Goal: Information Seeking & Learning: Check status

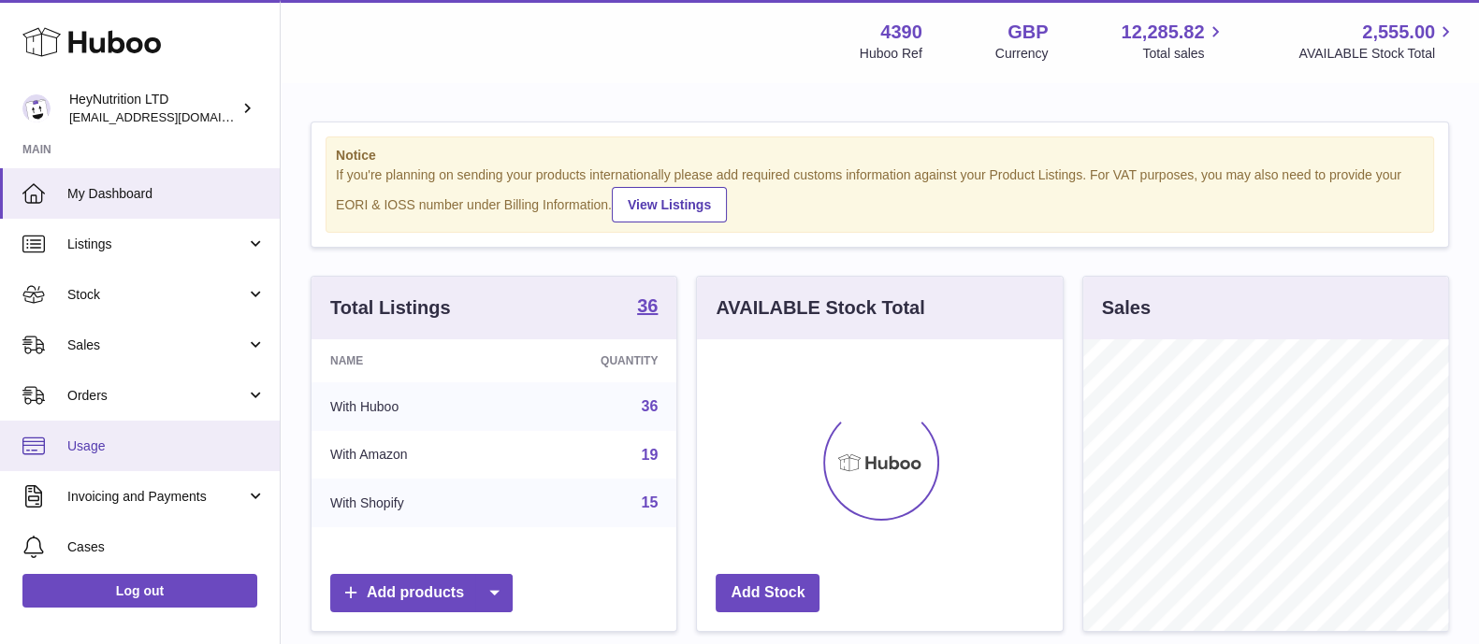
scroll to position [292, 364]
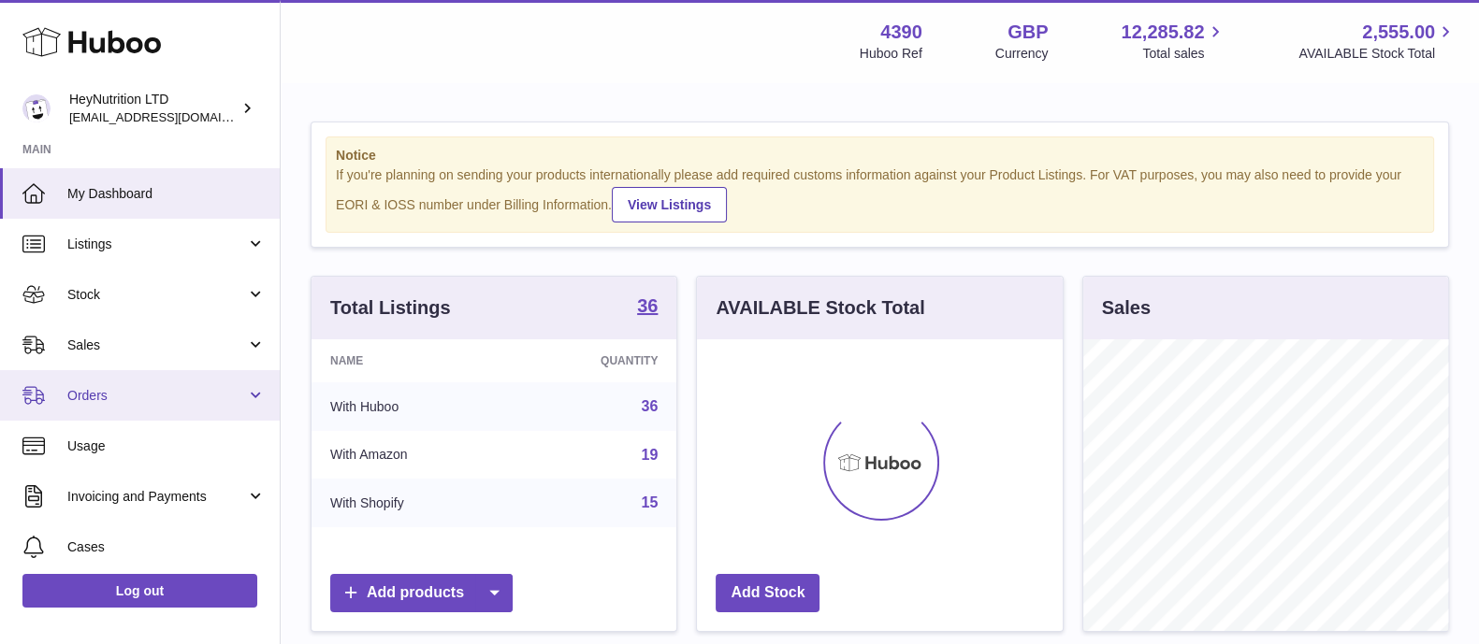
click at [186, 391] on span "Orders" at bounding box center [156, 396] width 179 height 18
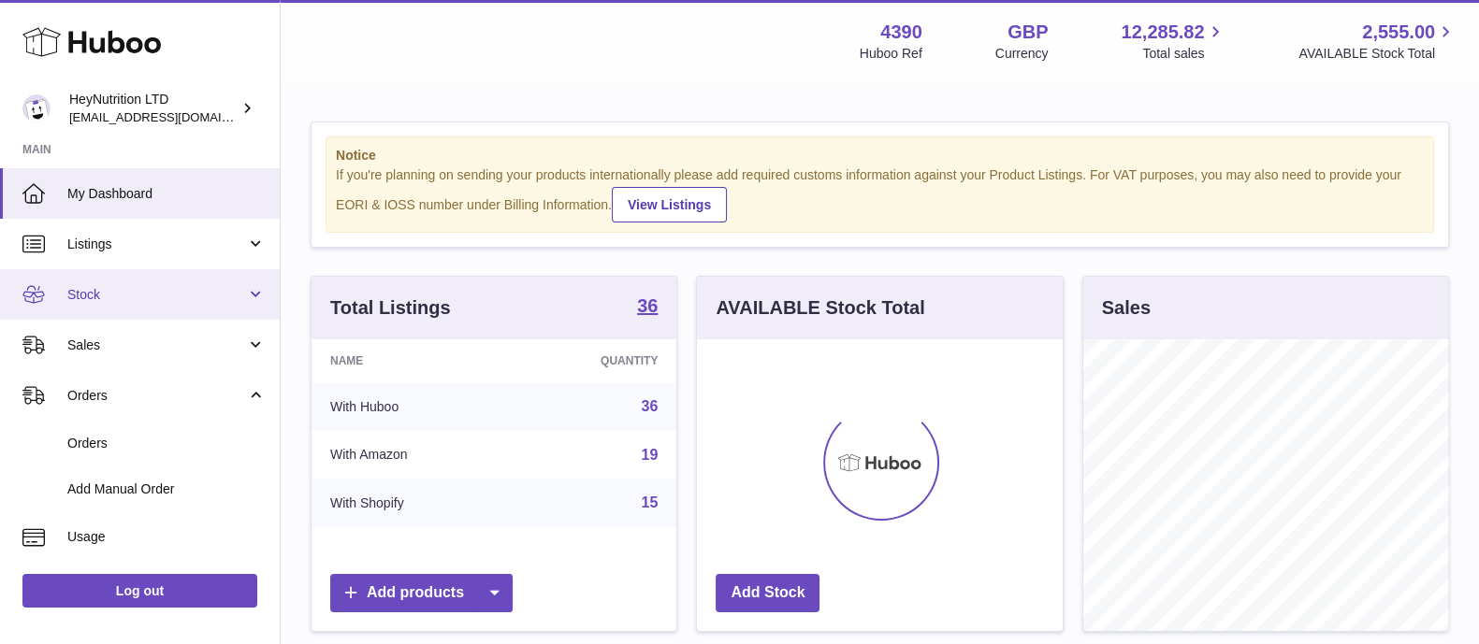
click at [170, 286] on span "Stock" at bounding box center [156, 295] width 179 height 18
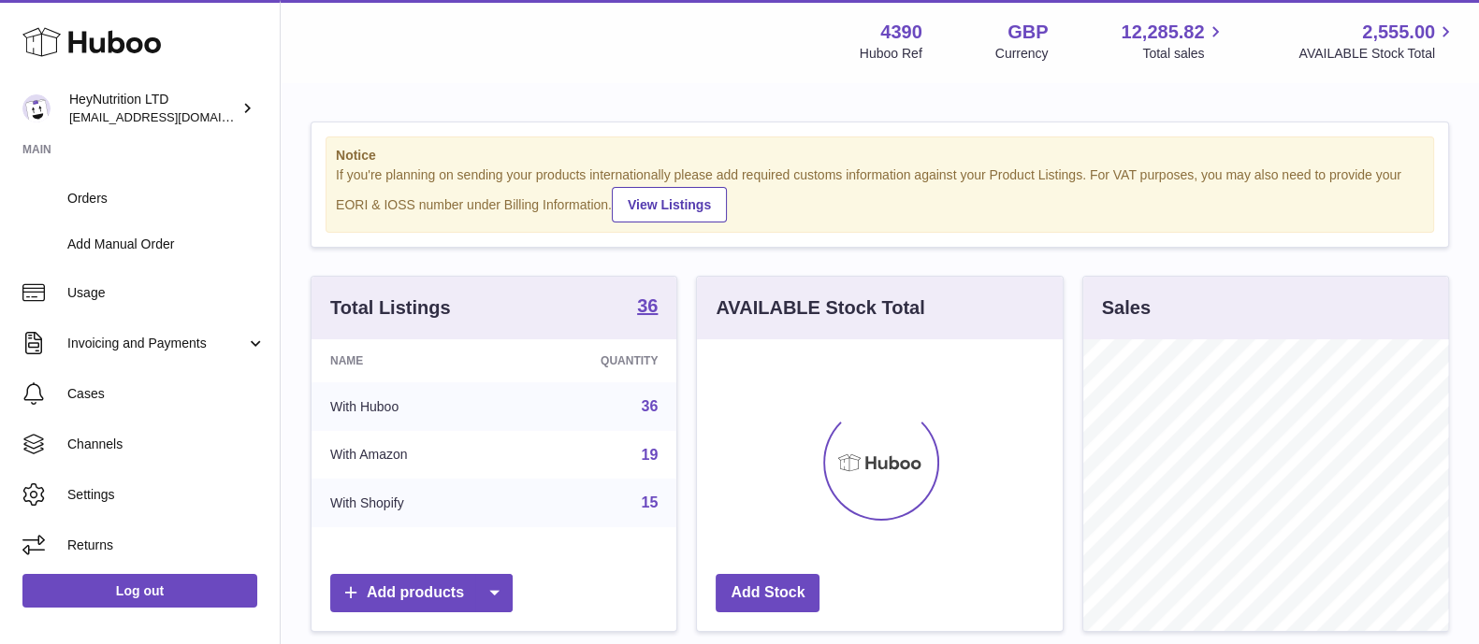
scroll to position [122, 0]
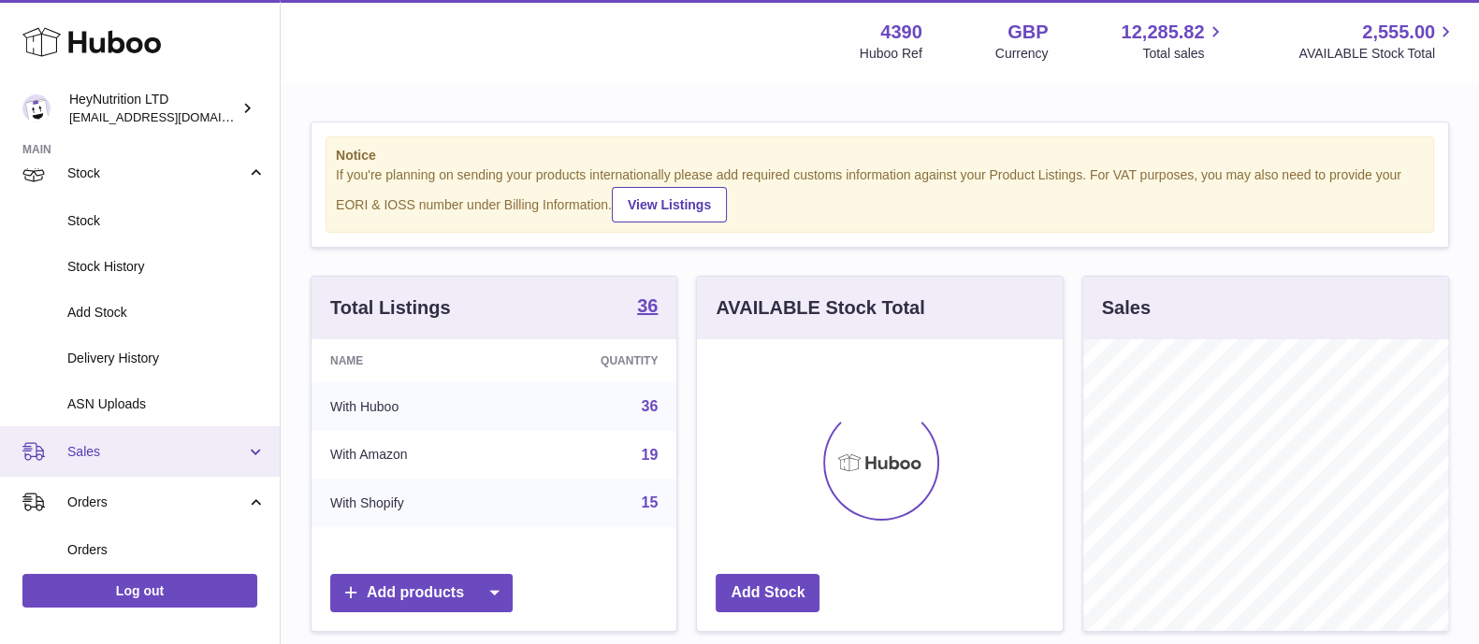
click at [163, 455] on span "Sales" at bounding box center [156, 452] width 179 height 18
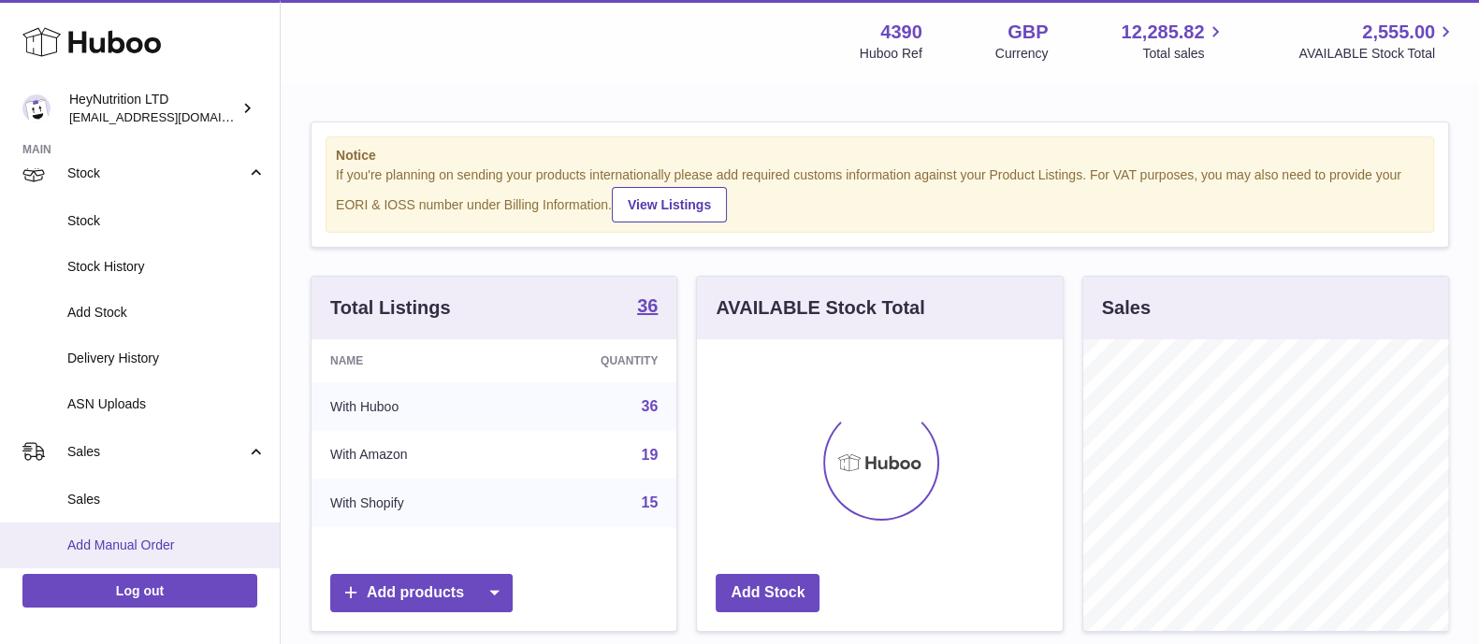
click at [174, 523] on link "Add Manual Order" at bounding box center [140, 546] width 280 height 46
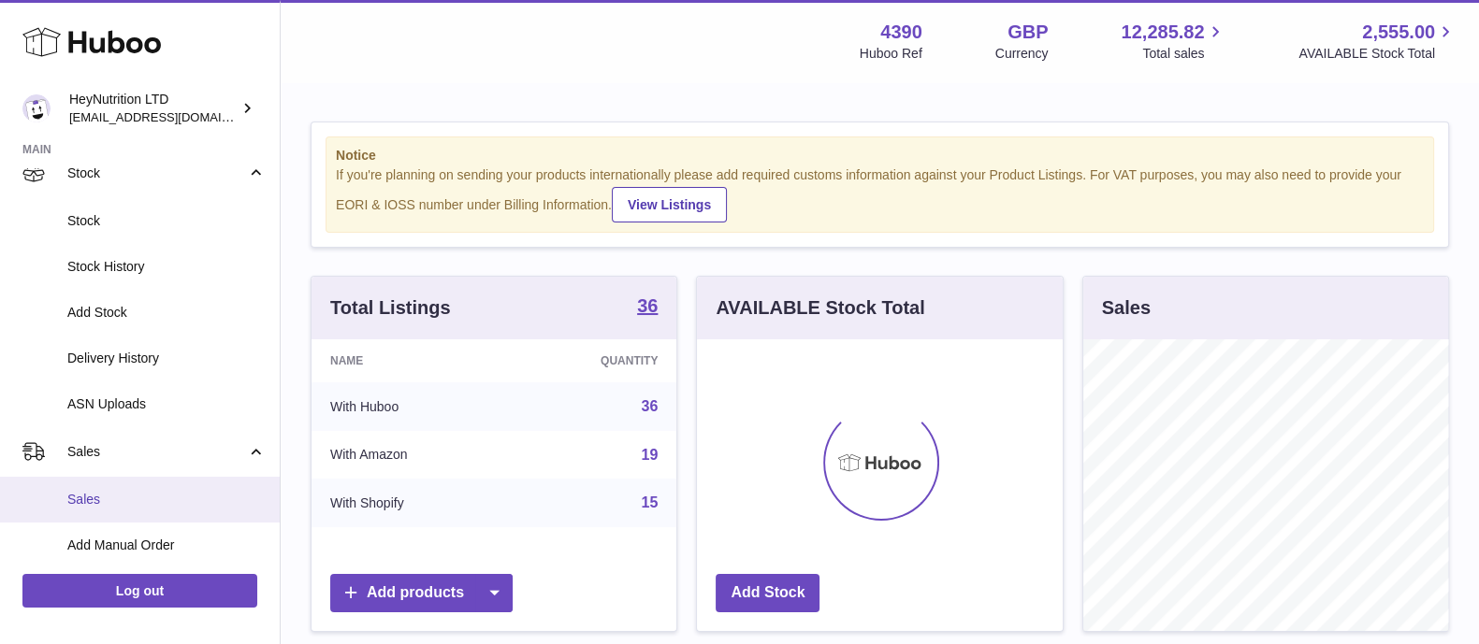
click at [173, 501] on span "Sales" at bounding box center [166, 500] width 198 height 18
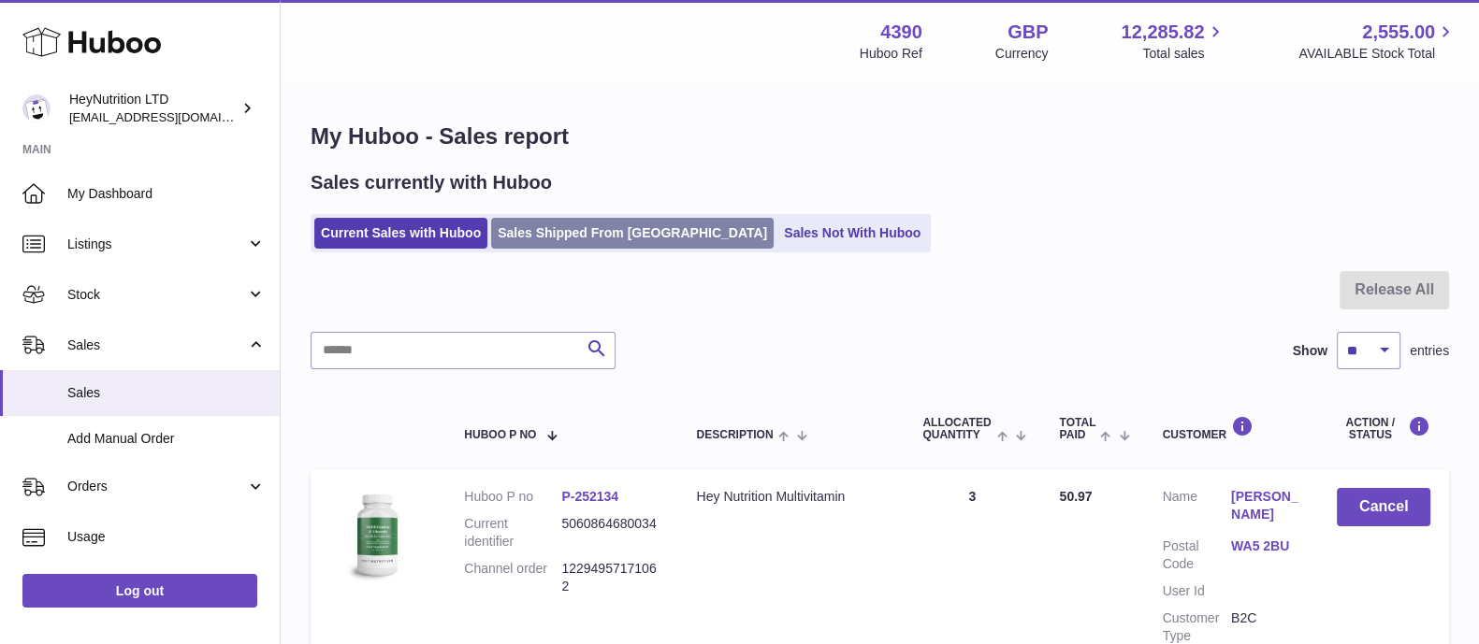
click at [593, 234] on link "Sales Shipped From [GEOGRAPHIC_DATA]" at bounding box center [632, 233] width 282 height 31
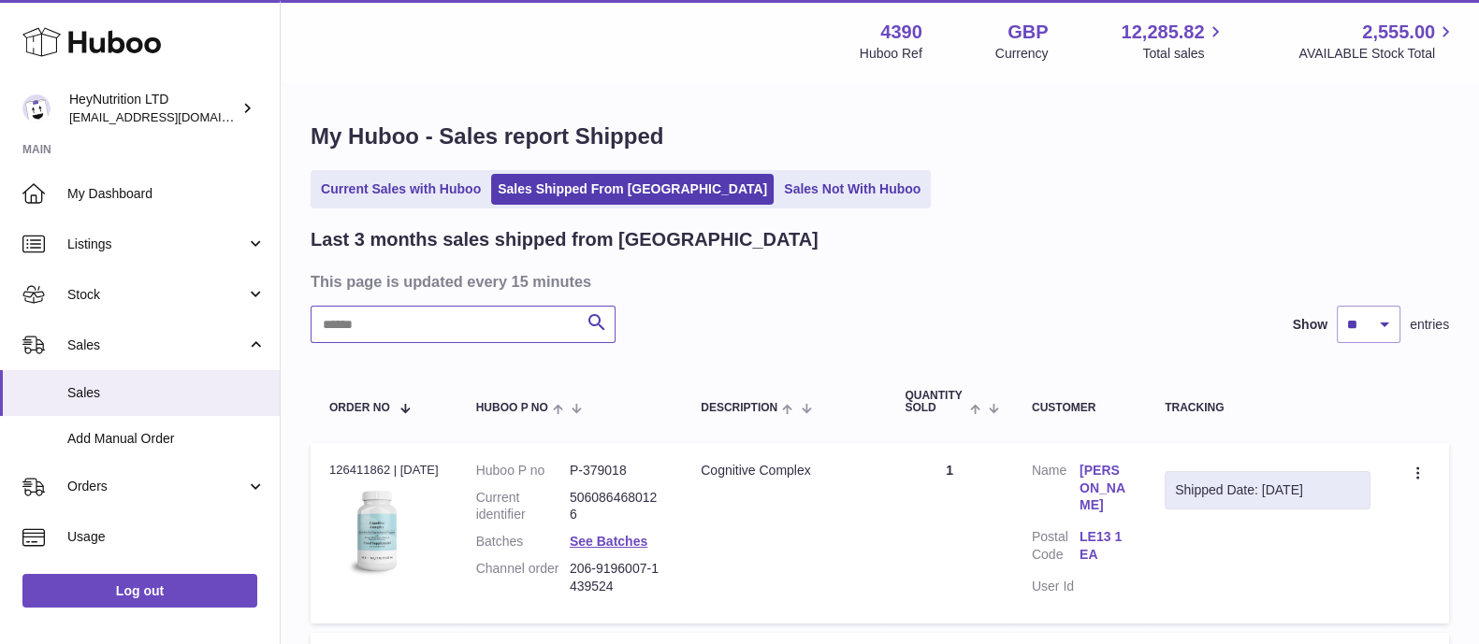
click at [530, 313] on input "text" at bounding box center [462, 324] width 305 height 37
type input "**"
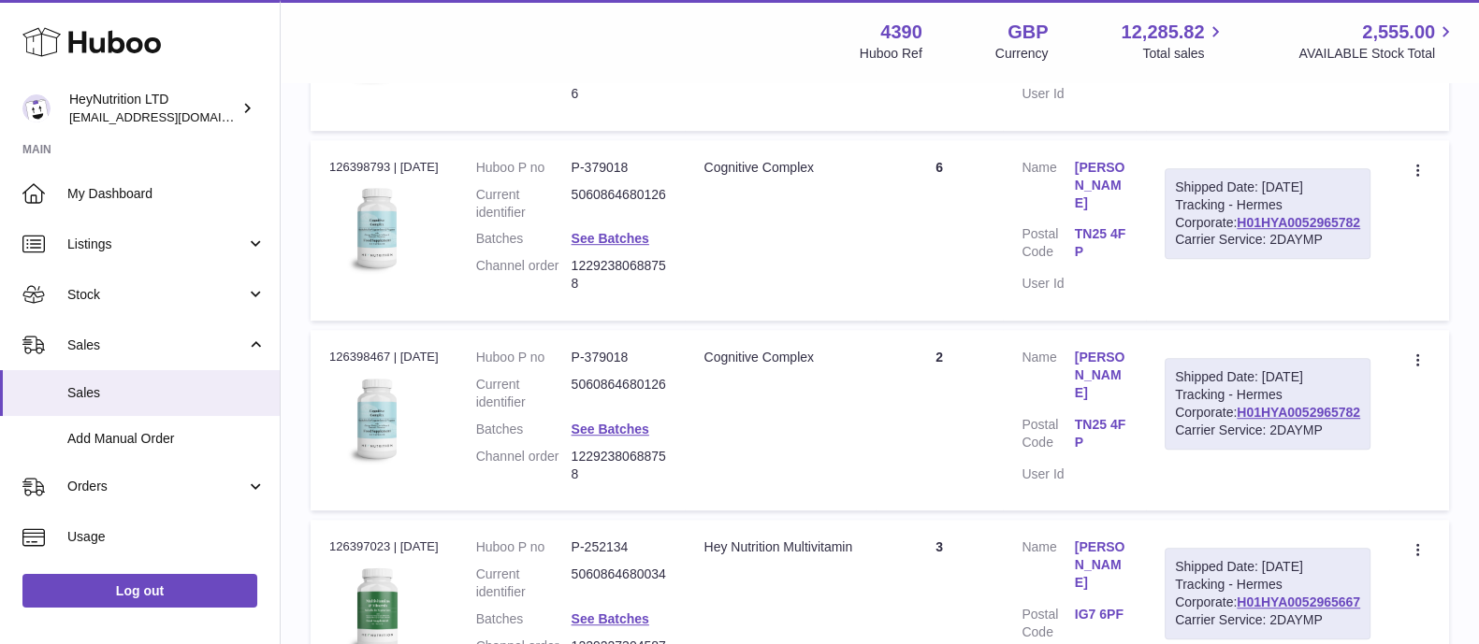
scroll to position [2068, 0]
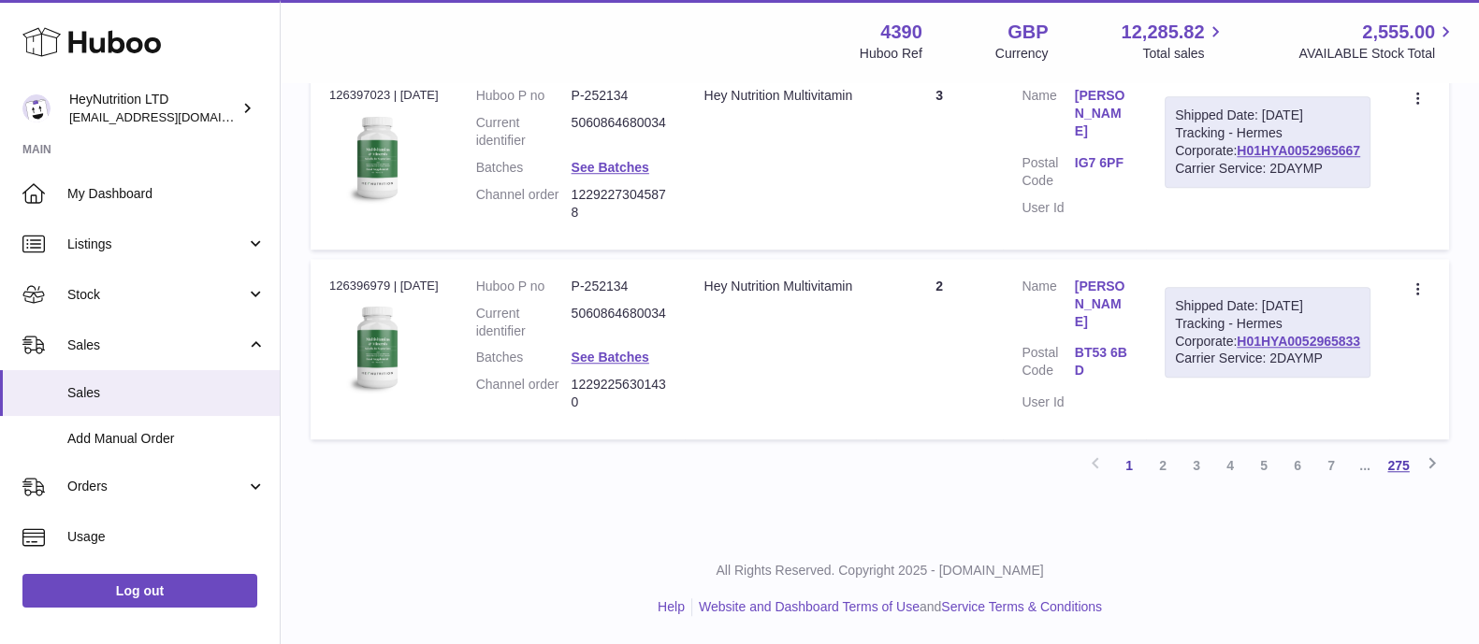
click at [1398, 464] on link "275" at bounding box center [1398, 466] width 34 height 34
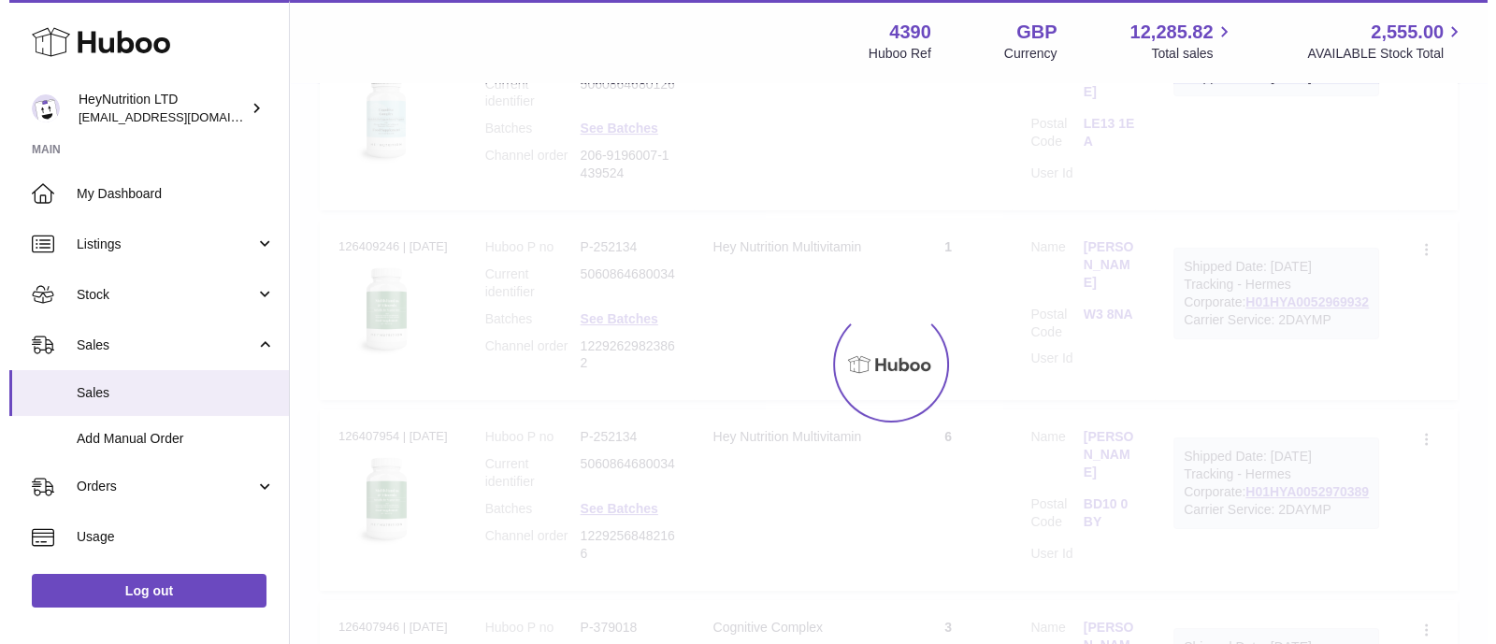
scroll to position [84, 0]
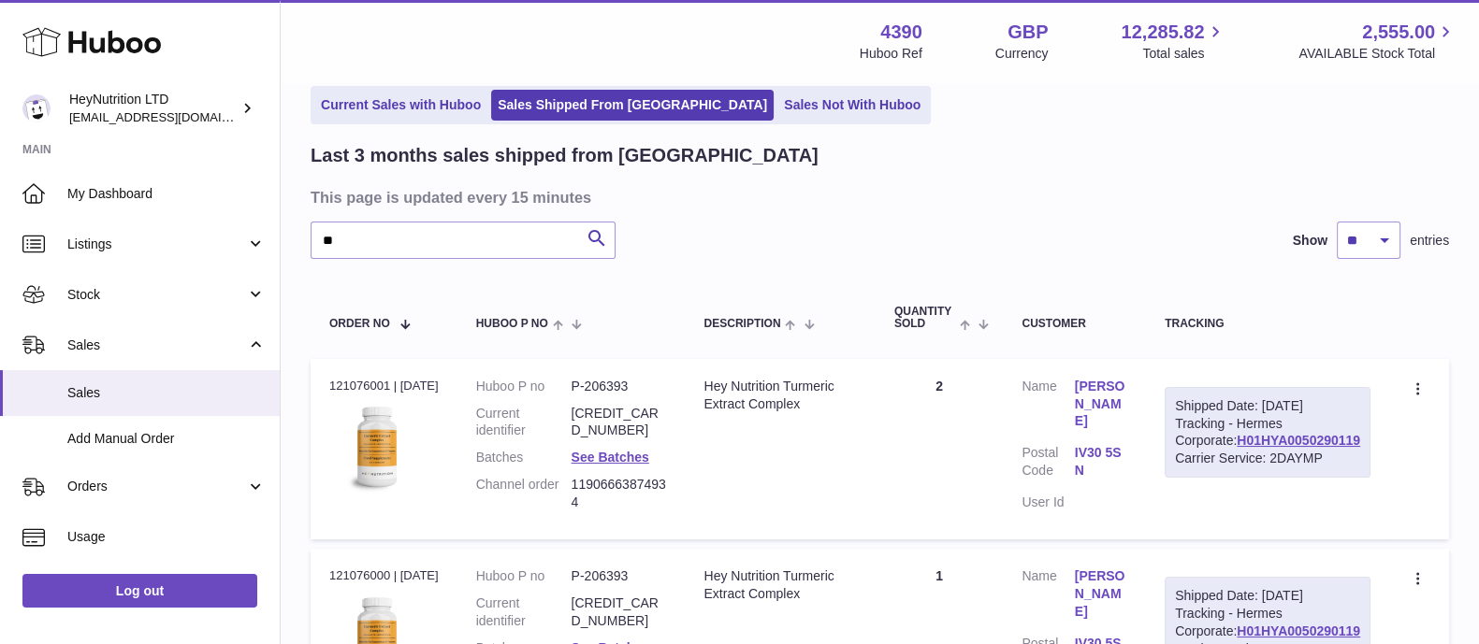
click at [603, 485] on dd "11906663874934" at bounding box center [618, 494] width 95 height 36
copy tr "11906663874934 Description"
click at [1127, 450] on link "IV30 5SN" at bounding box center [1101, 462] width 52 height 36
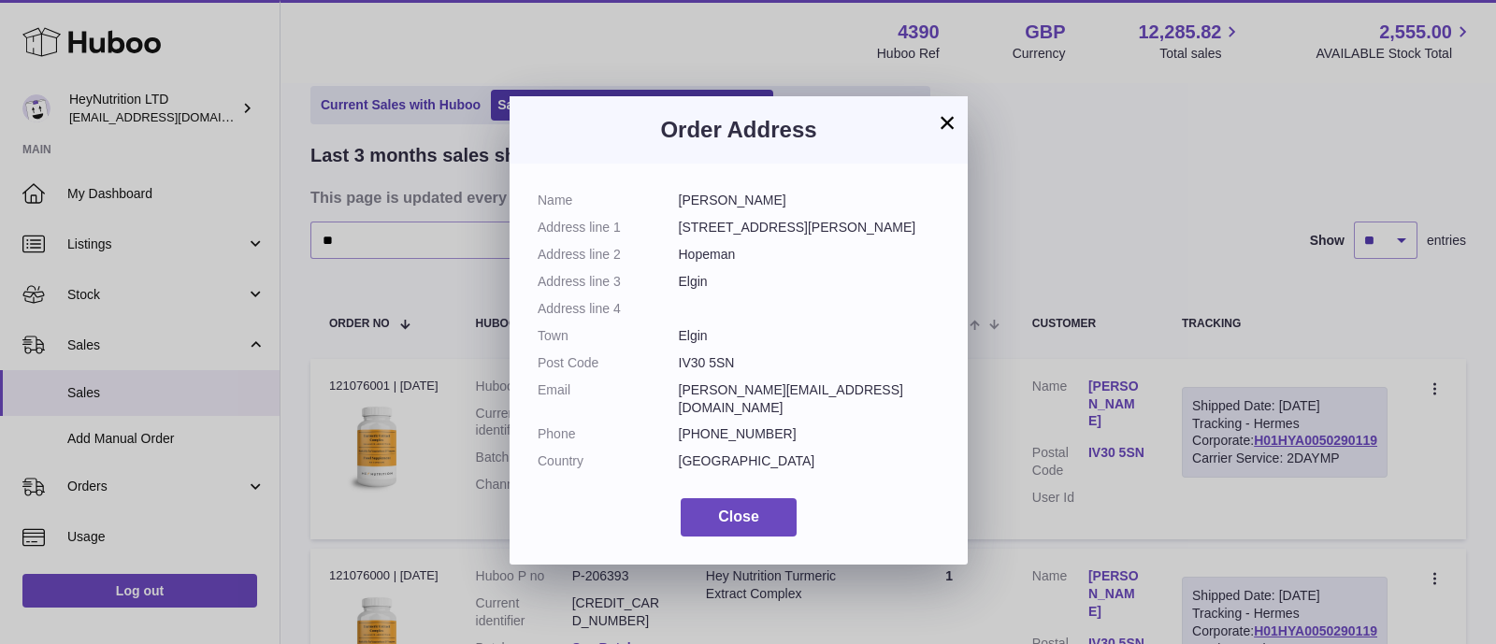
click at [697, 364] on dd "IV30 5SN" at bounding box center [810, 363] width 262 height 18
copy dl "IV30 5SN"
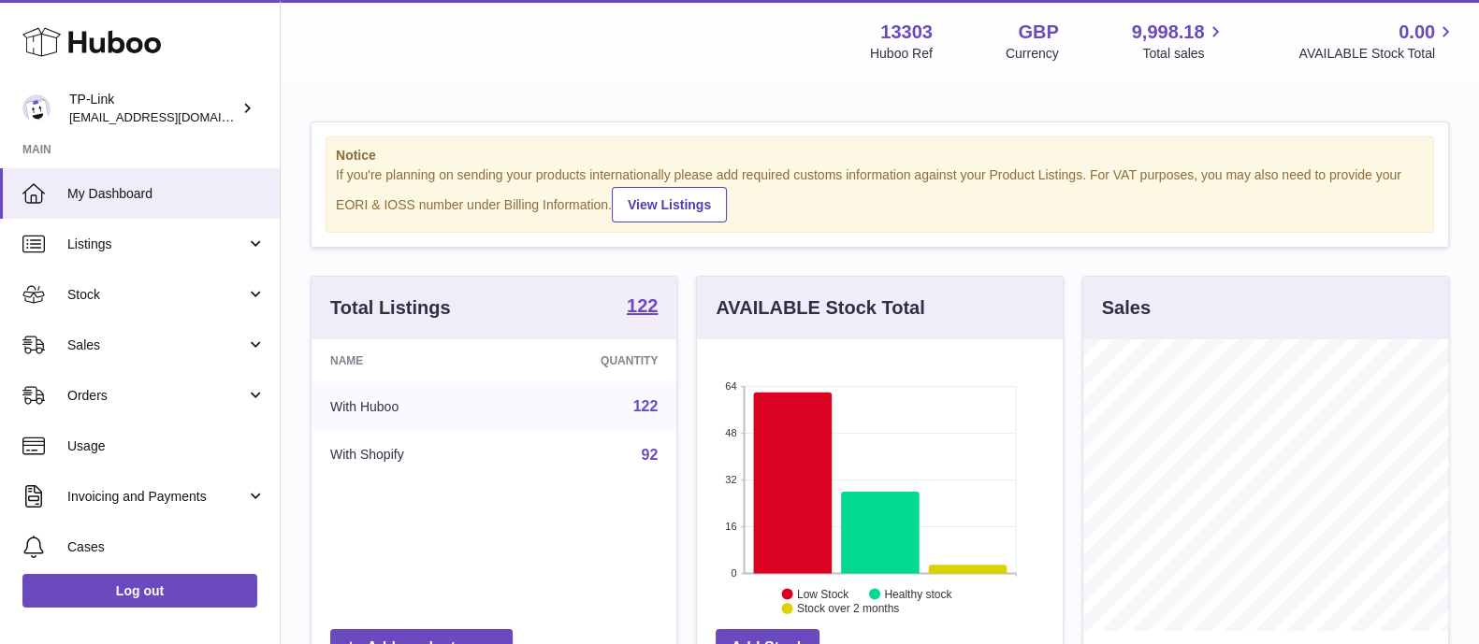
scroll to position [292, 364]
